Goal: Navigation & Orientation: Understand site structure

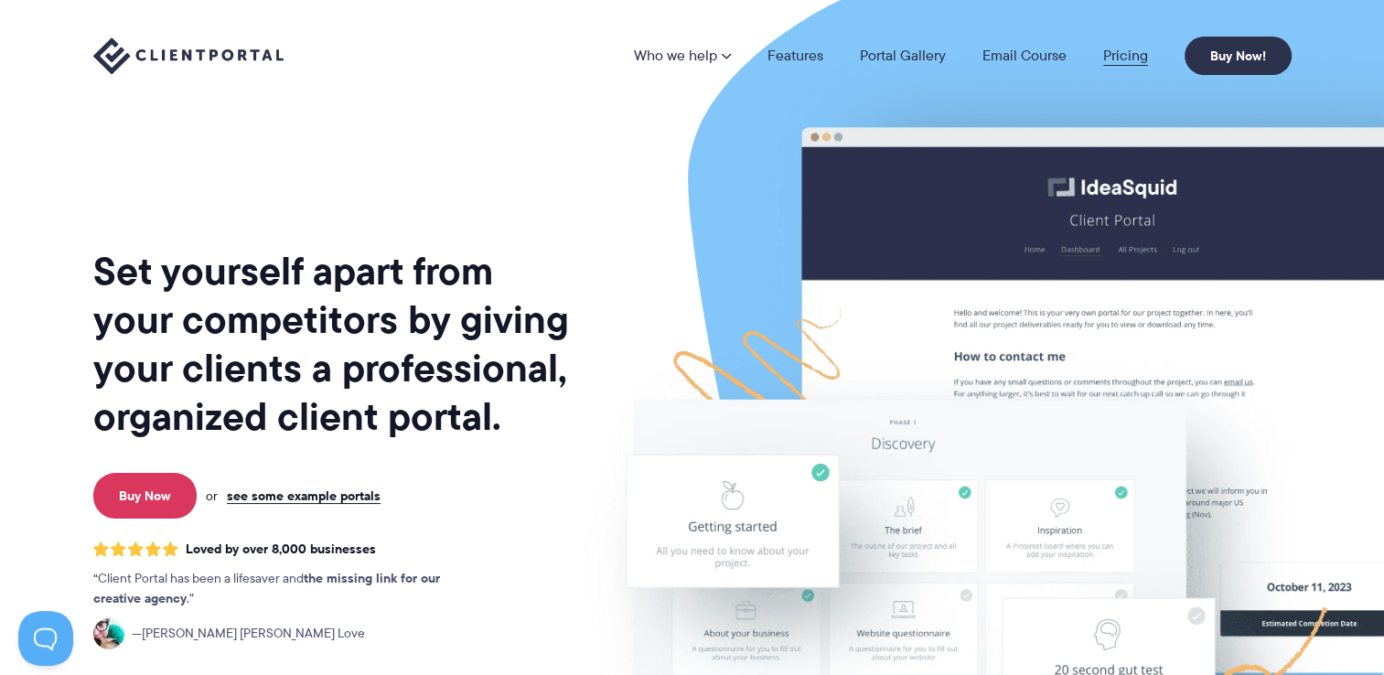
click at [1120, 57] on link "Pricing" at bounding box center [1125, 55] width 45 height 15
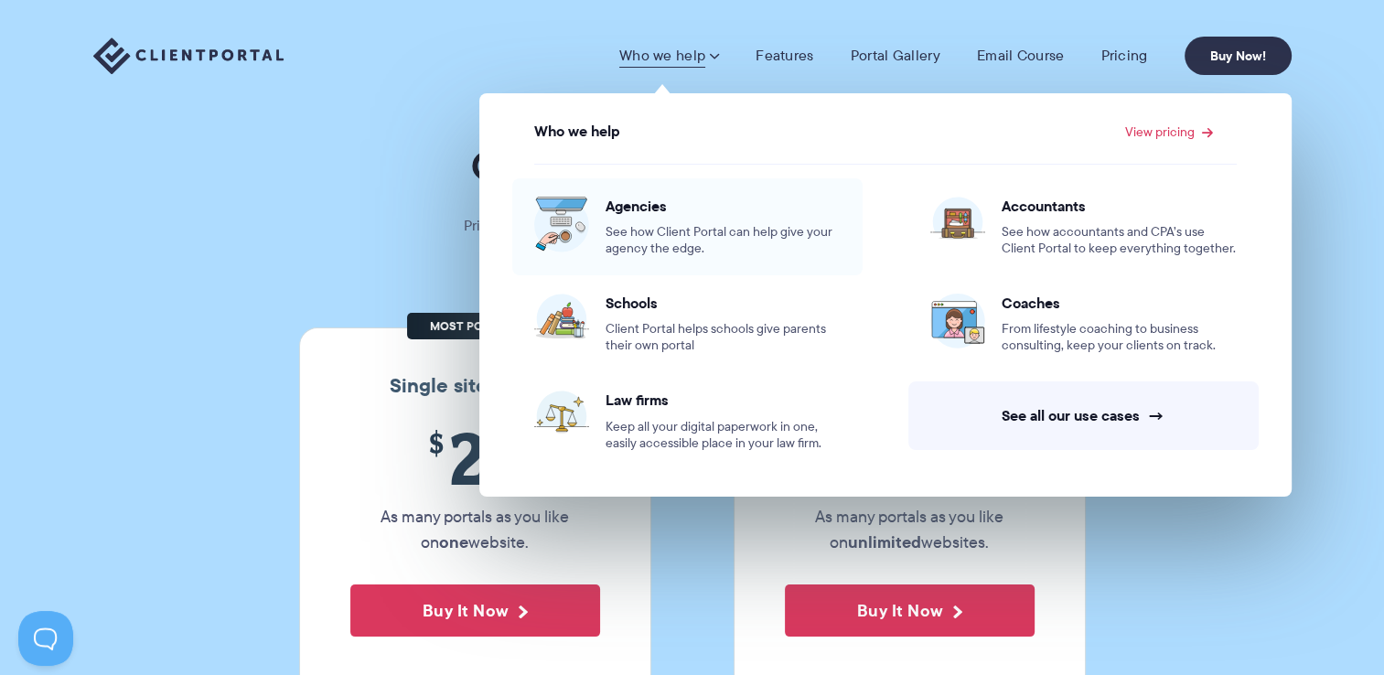
click at [650, 209] on span "Agencies" at bounding box center [723, 206] width 235 height 18
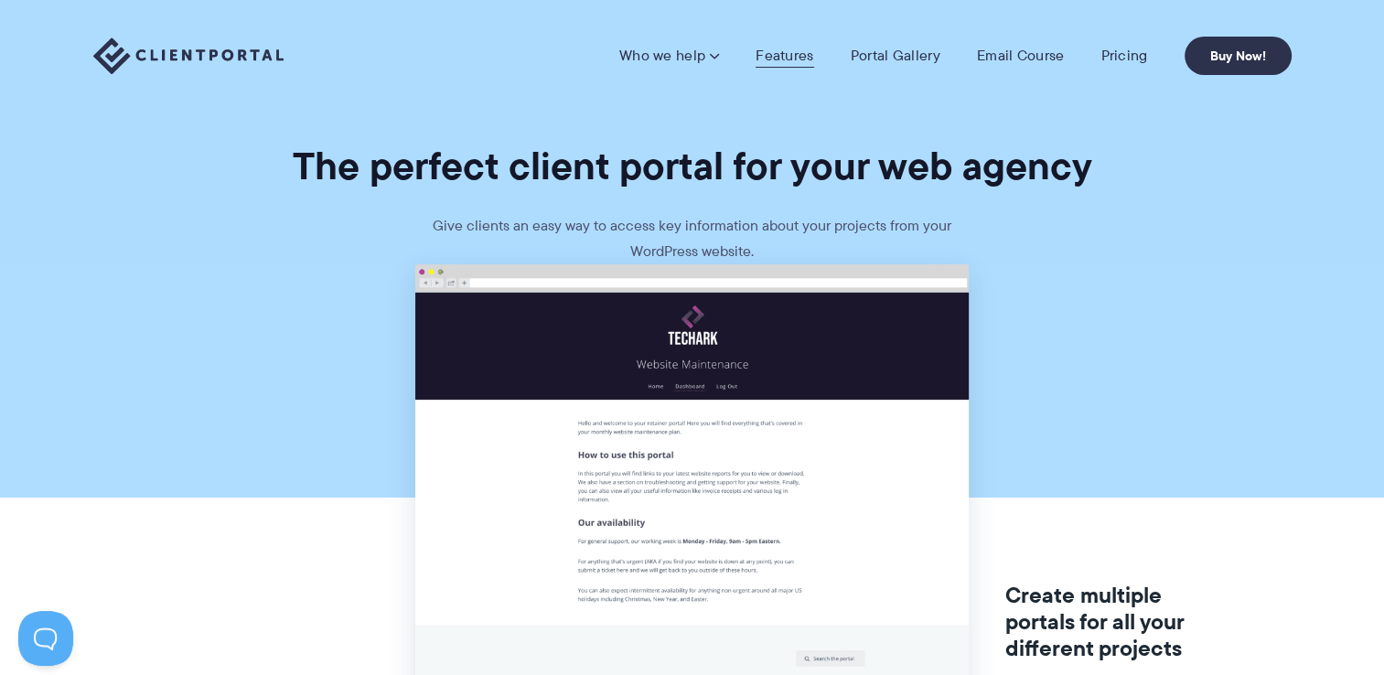
click at [808, 60] on link "Features" at bounding box center [785, 56] width 58 height 18
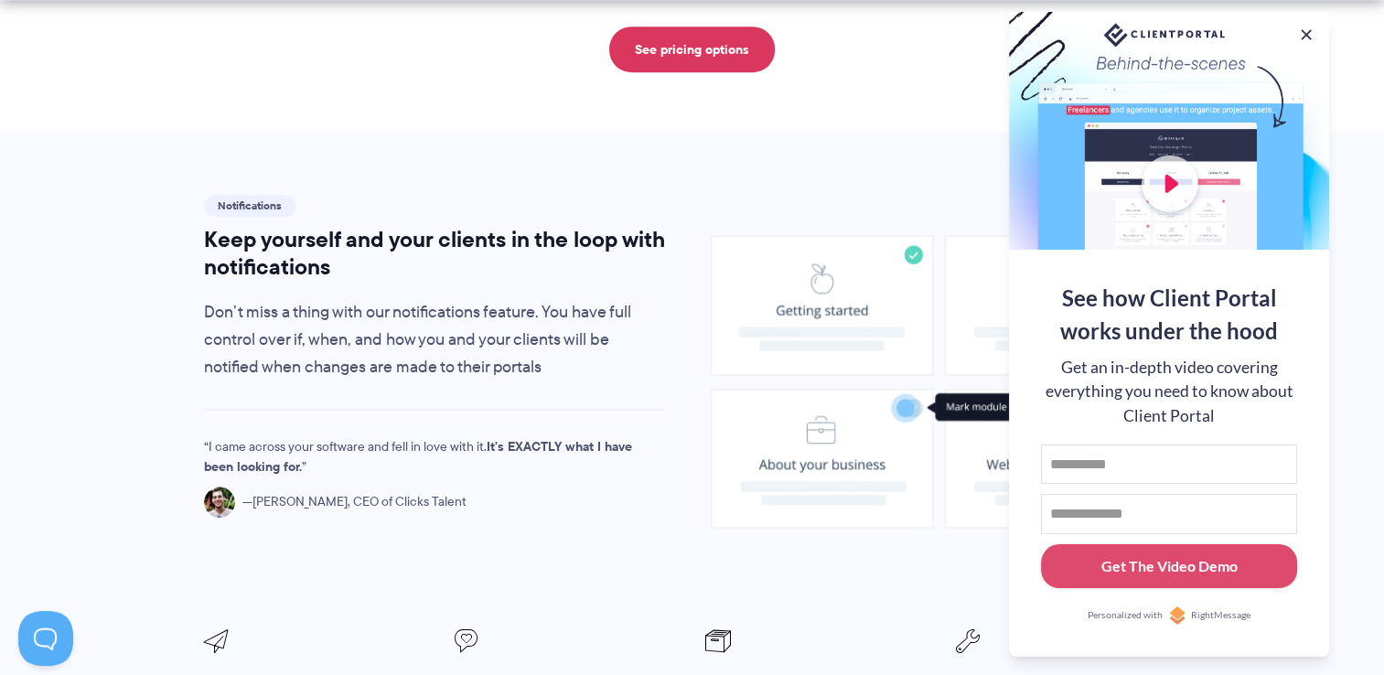
scroll to position [1464, 0]
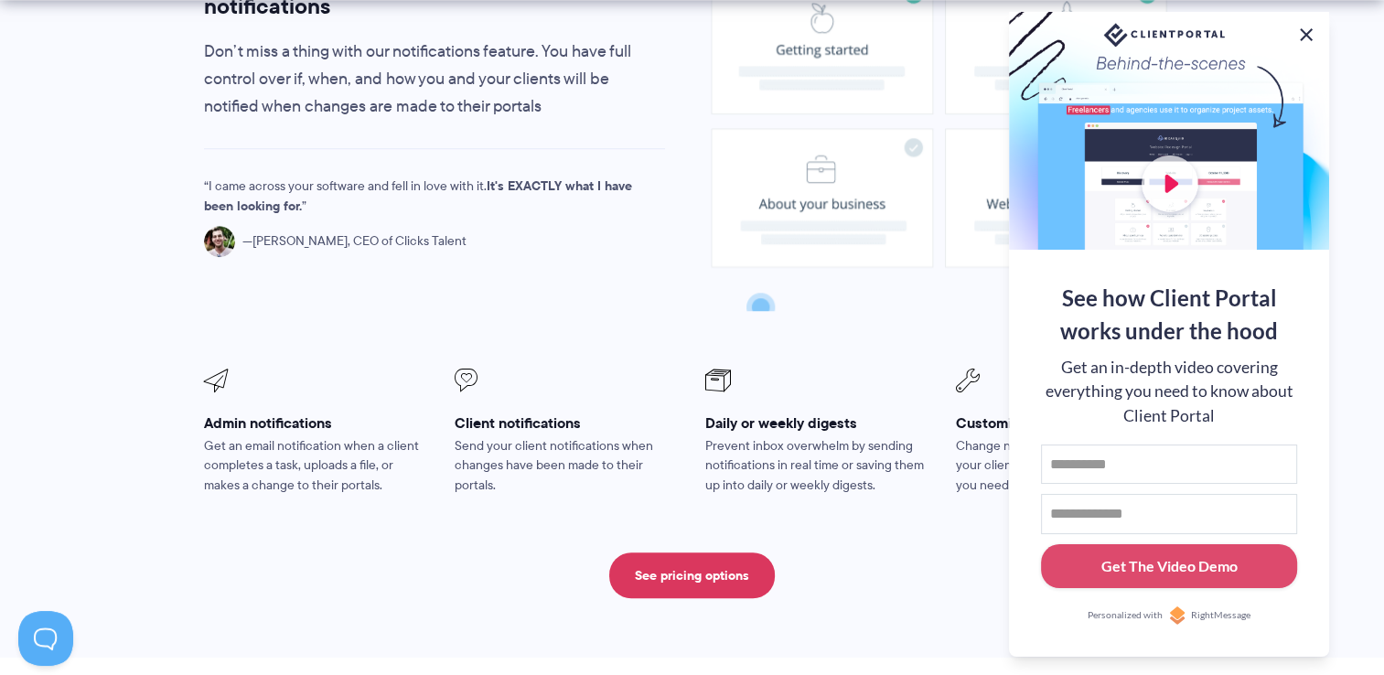
click at [1307, 28] on button at bounding box center [1306, 35] width 22 height 22
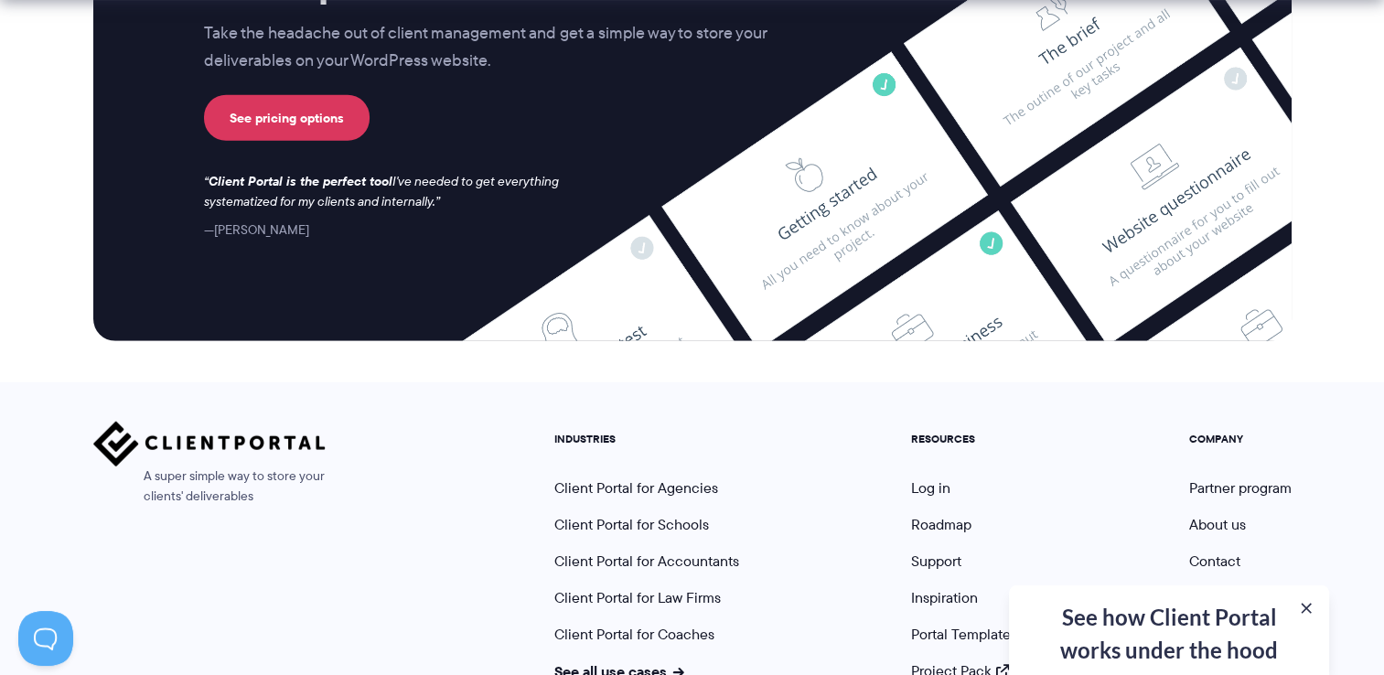
scroll to position [4973, 0]
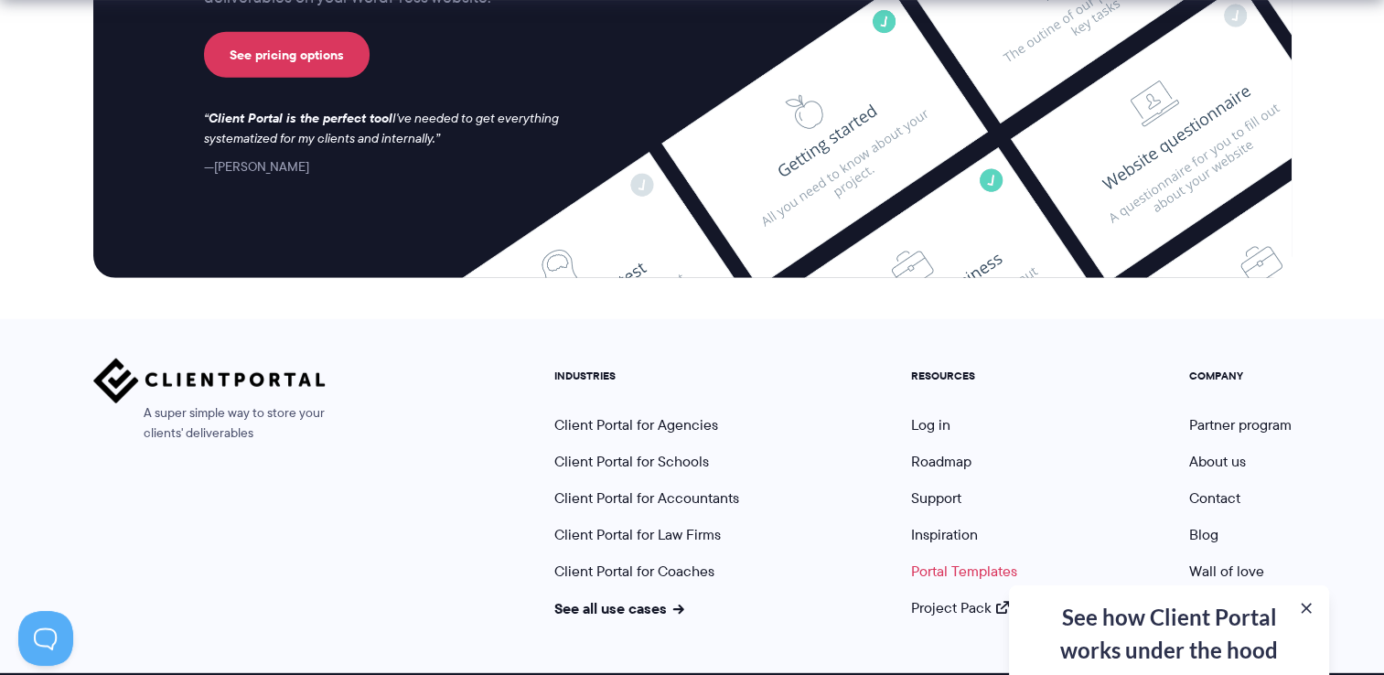
click at [970, 561] on link "Portal Templates" at bounding box center [964, 571] width 106 height 21
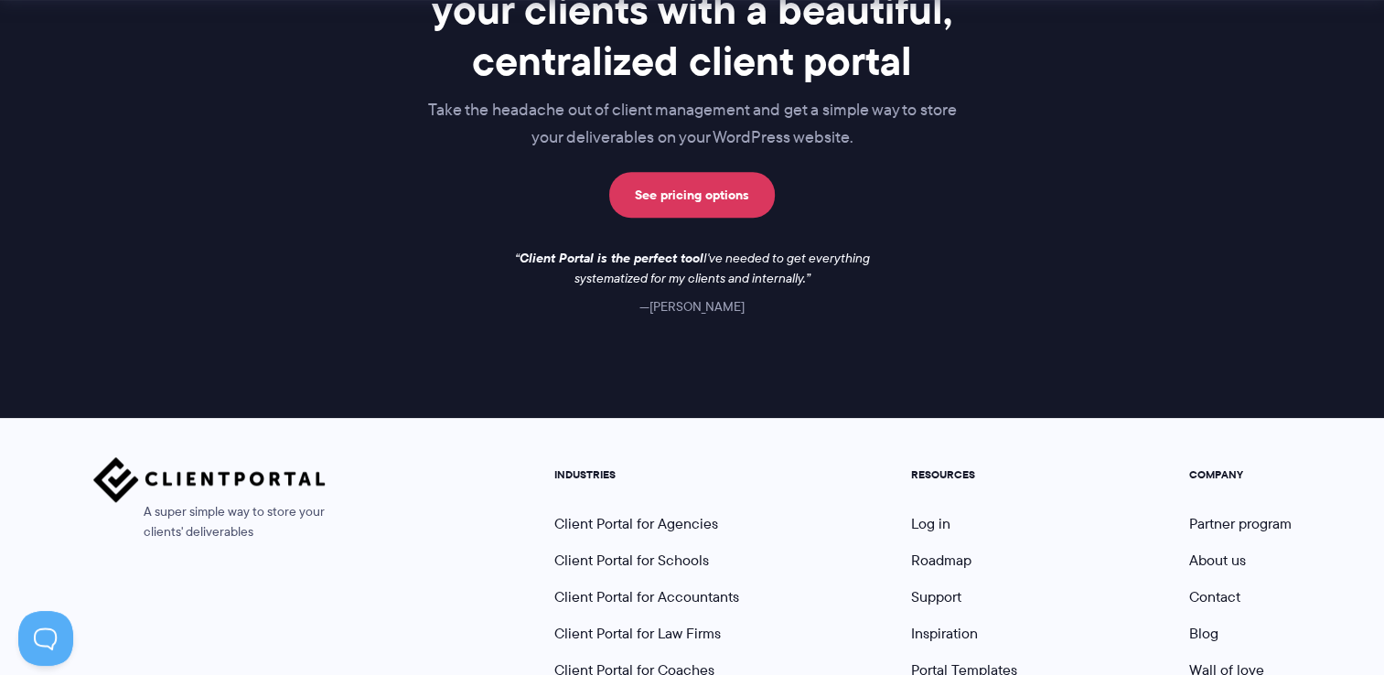
scroll to position [1744, 0]
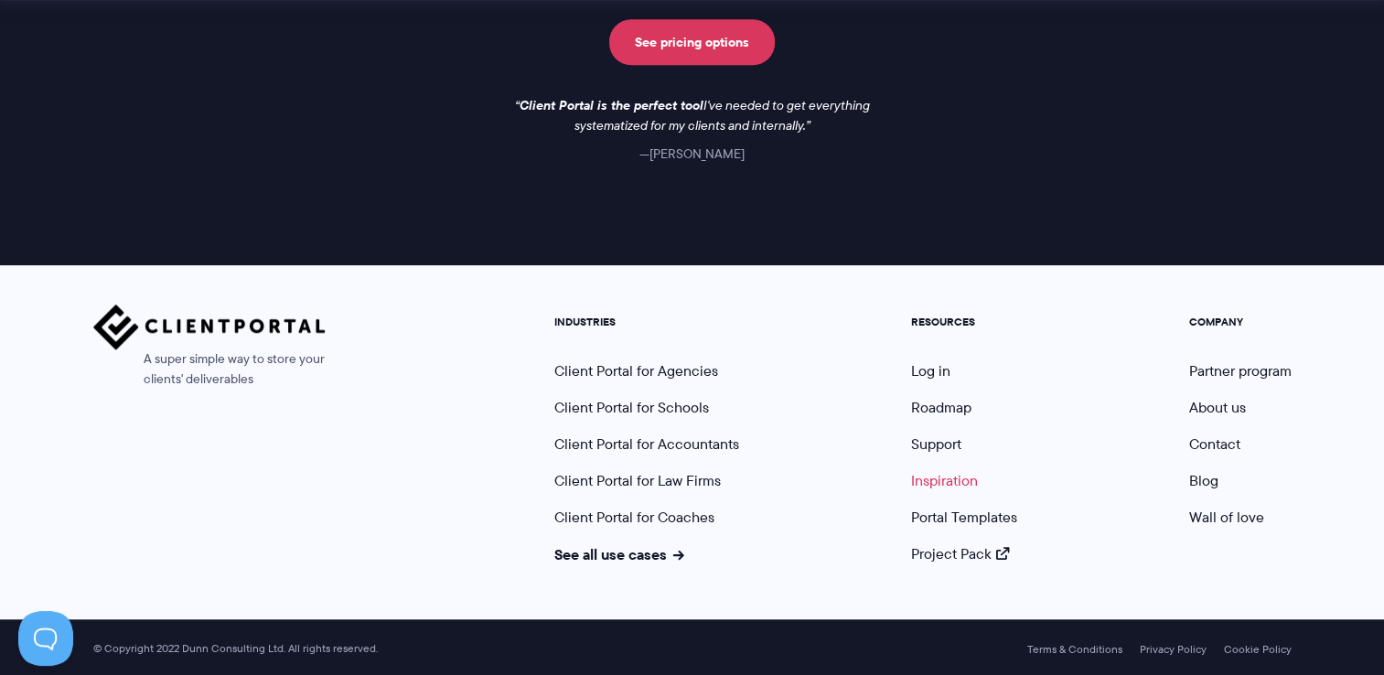
click at [941, 473] on link "Inspiration" at bounding box center [944, 480] width 67 height 21
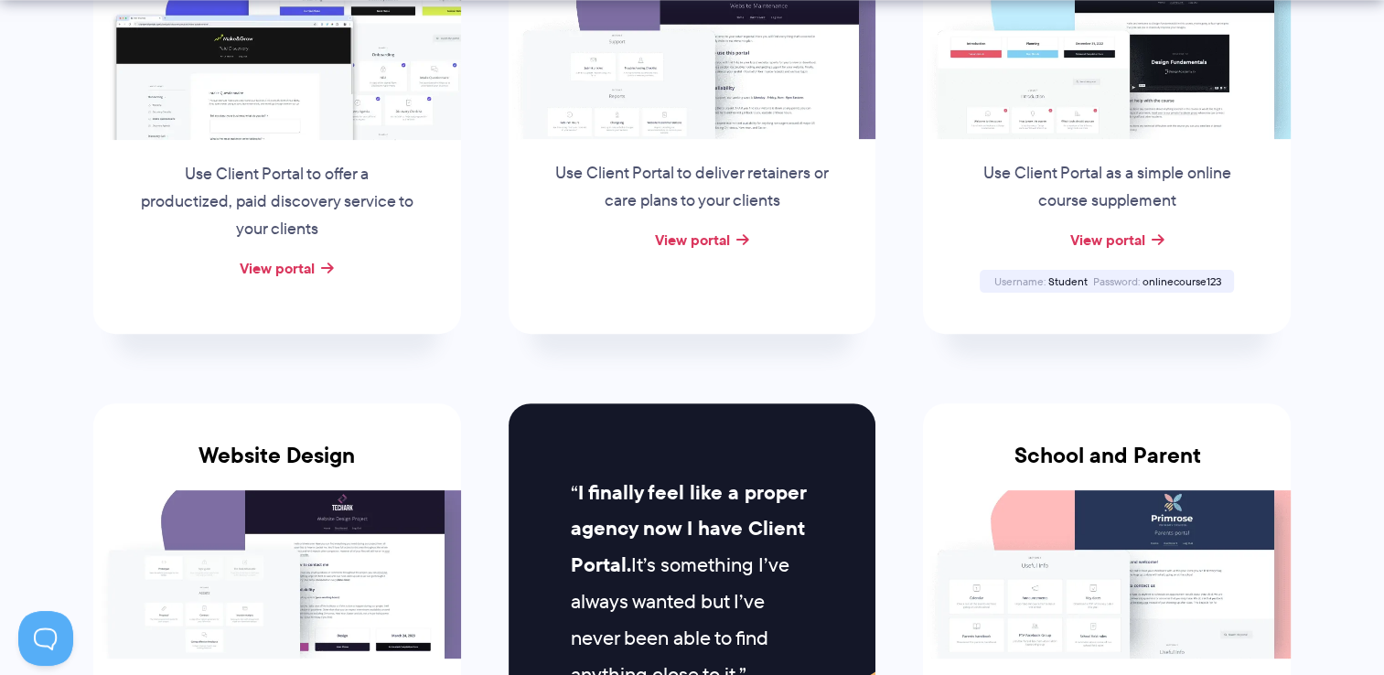
scroll to position [549, 0]
